Goal: Information Seeking & Learning: Learn about a topic

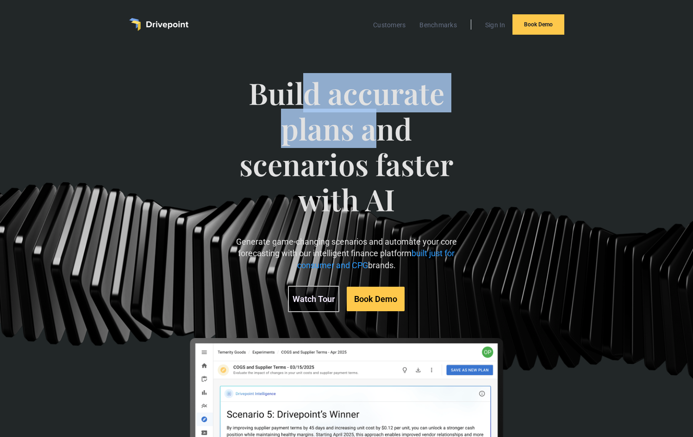
drag, startPoint x: 300, startPoint y: 98, endPoint x: 372, endPoint y: 128, distance: 77.4
click at [372, 128] on span "Build accurate plans and scenarios faster with AI" at bounding box center [346, 155] width 236 height 161
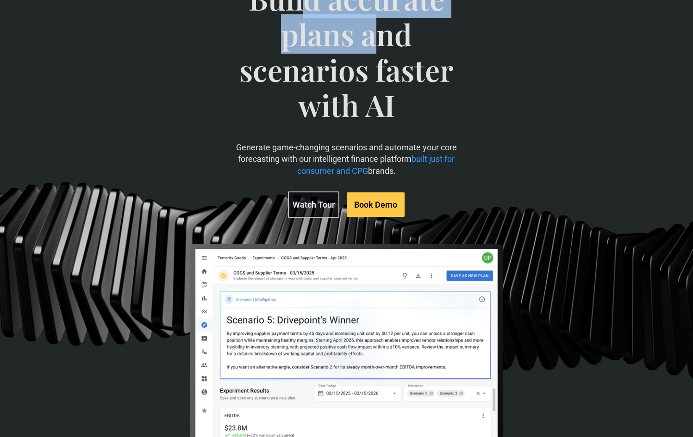
scroll to position [184, 0]
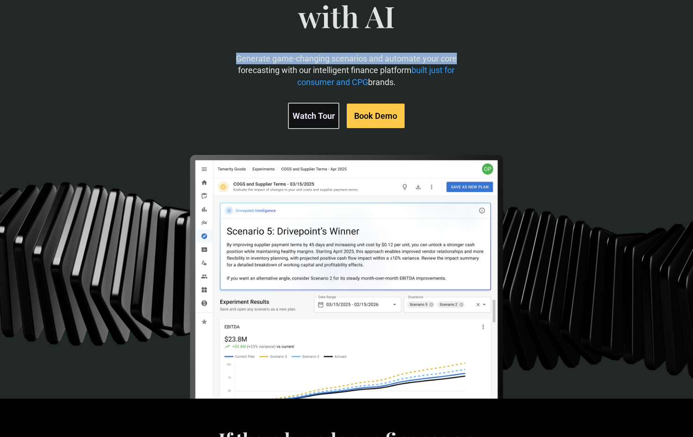
drag, startPoint x: 319, startPoint y: 59, endPoint x: 465, endPoint y: 59, distance: 145.8
click at [465, 59] on div "Build accurate plans and scenarios faster with AI Generate game-changing scenar…" at bounding box center [345, 130] width 393 height 513
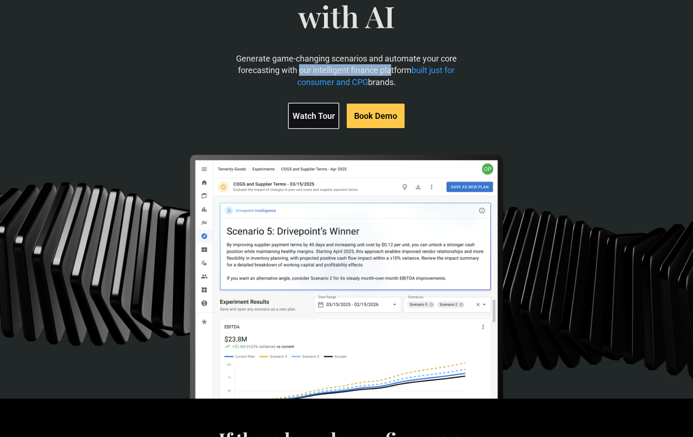
drag, startPoint x: 298, startPoint y: 68, endPoint x: 389, endPoint y: 75, distance: 91.4
click at [389, 75] on p "Generate game-changing scenarios and automate your core forecasting with our in…" at bounding box center [346, 70] width 236 height 35
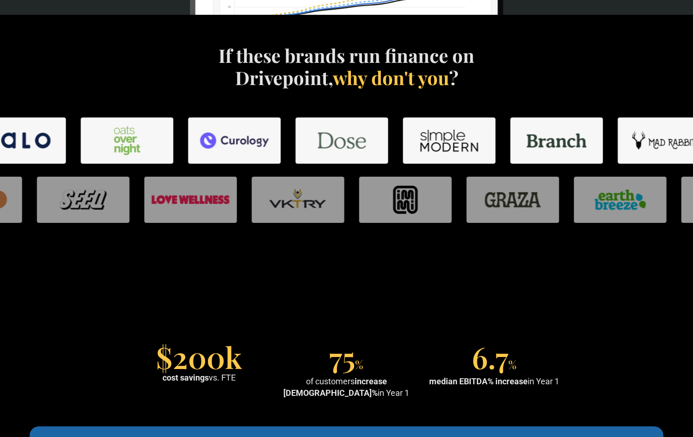
scroll to position [573, 0]
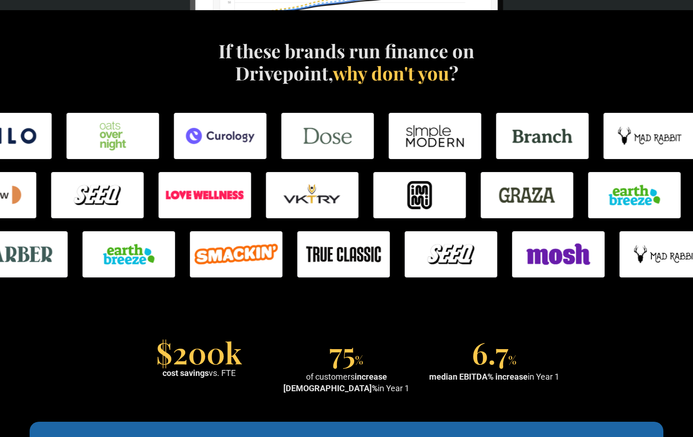
drag, startPoint x: 420, startPoint y: 72, endPoint x: 462, endPoint y: 79, distance: 43.1
click at [462, 79] on h4 "If these brands run finance on Drivepoint, why don't you ?" at bounding box center [347, 62] width 266 height 44
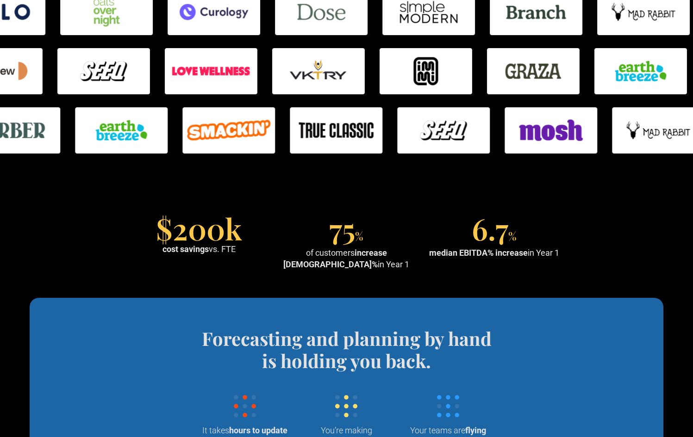
scroll to position [710, 0]
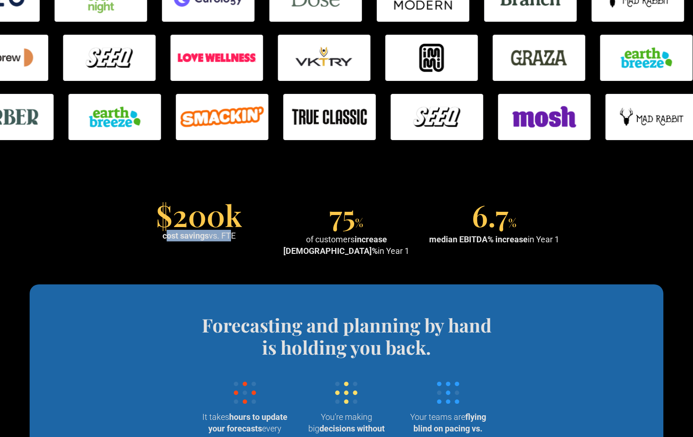
drag, startPoint x: 163, startPoint y: 236, endPoint x: 228, endPoint y: 236, distance: 64.8
click at [228, 236] on div "cost savings vs. FTE" at bounding box center [198, 236] width 73 height 12
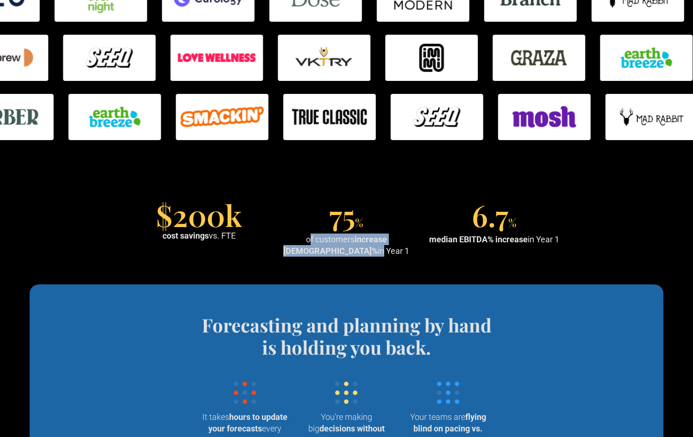
drag, startPoint x: 322, startPoint y: 239, endPoint x: 408, endPoint y: 239, distance: 86.5
click at [408, 239] on div "of customers increase EBITDA% in Year 1" at bounding box center [346, 245] width 140 height 23
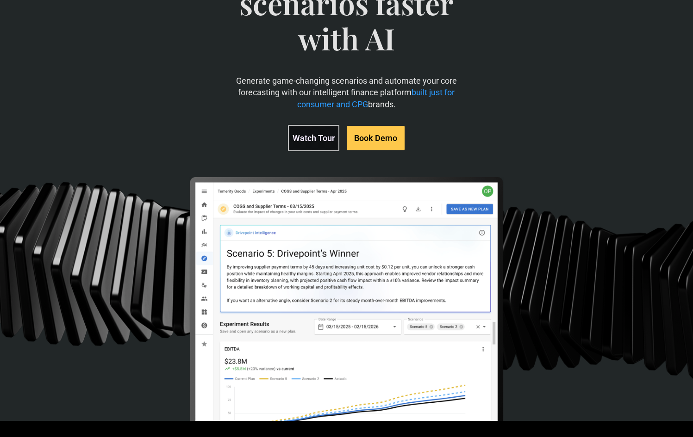
scroll to position [0, 0]
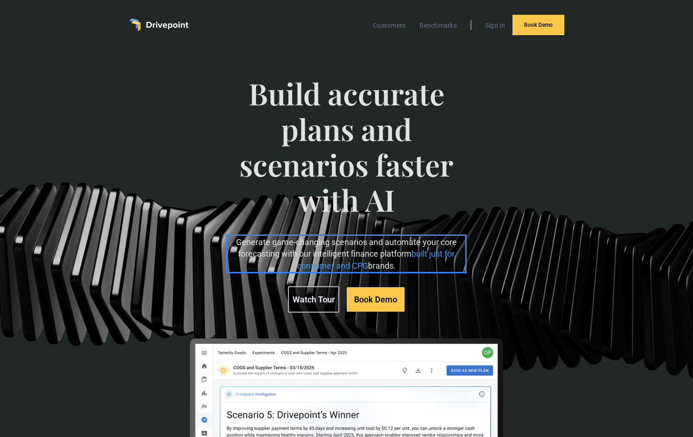
click at [268, 245] on p "Generate game-changing scenarios and automate your core forecasting with our in…" at bounding box center [346, 254] width 236 height 35
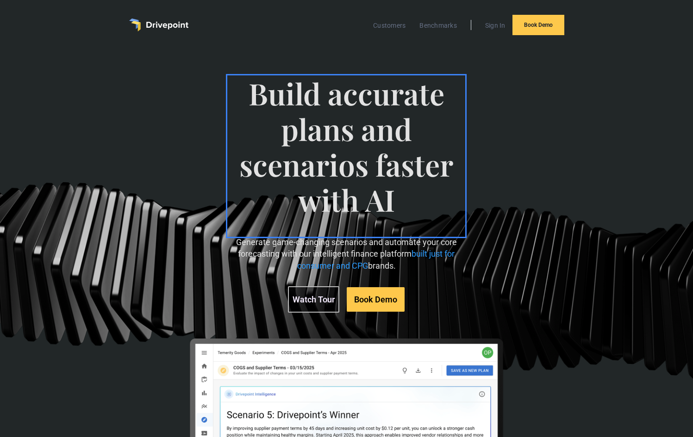
click at [359, 156] on span "Build accurate plans and scenarios faster with AI" at bounding box center [346, 156] width 236 height 161
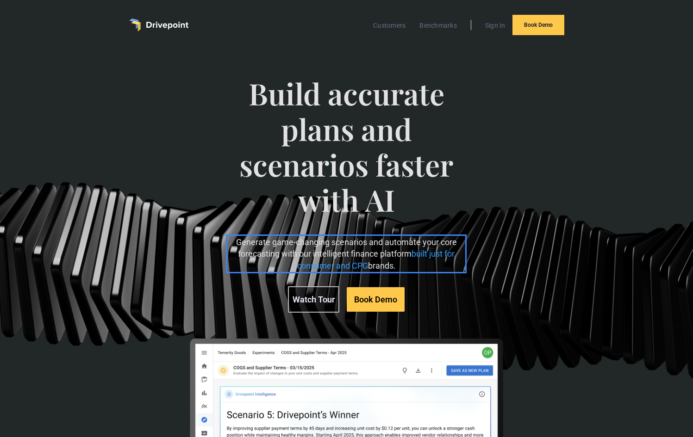
click at [256, 269] on p "Generate game-changing scenarios and automate your core forecasting with our in…" at bounding box center [346, 254] width 236 height 35
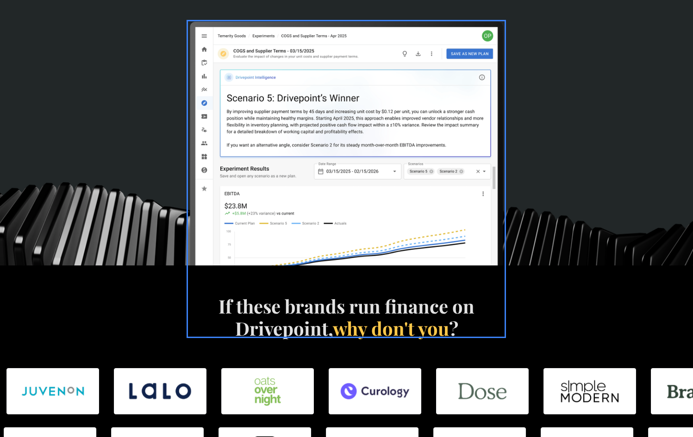
scroll to position [469, 0]
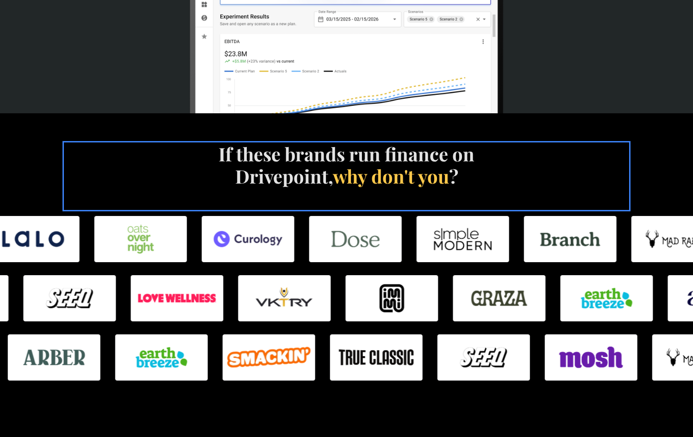
click at [202, 171] on div "If these brands run finance on Drivepoint, why don't you ?" at bounding box center [347, 176] width 564 height 67
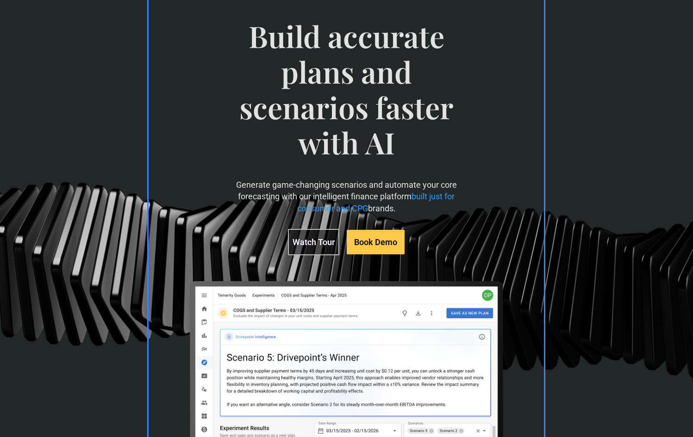
scroll to position [0, 0]
